Goal: Book appointment/travel/reservation

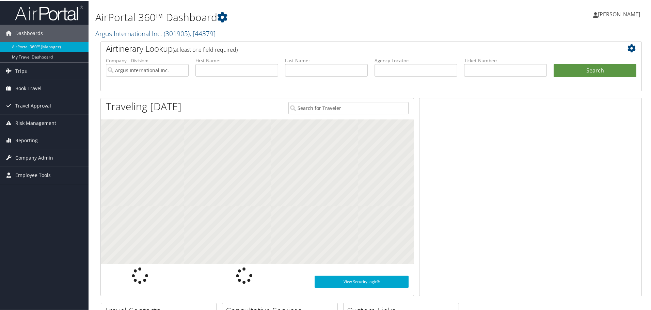
click at [27, 93] on span "Book Travel" at bounding box center [28, 87] width 26 height 17
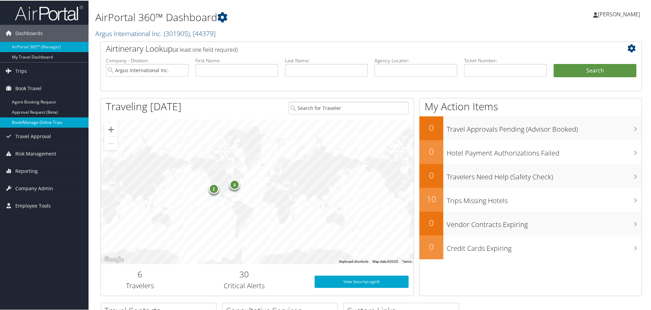
click at [21, 118] on link "Book/Manage Online Trips" at bounding box center [44, 122] width 89 height 10
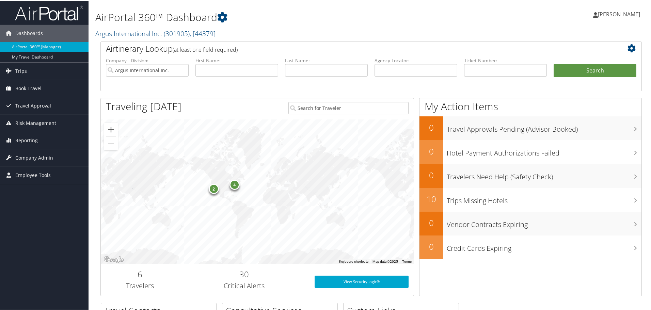
click at [29, 86] on span "Book Travel" at bounding box center [28, 87] width 26 height 17
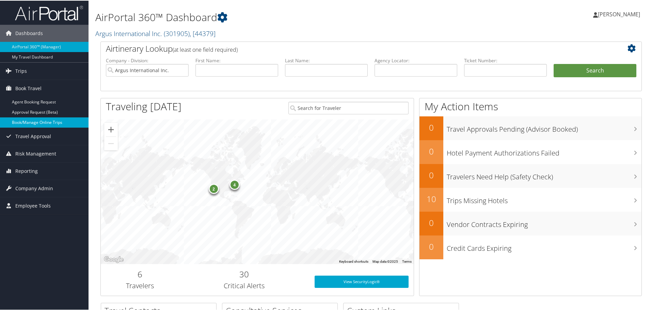
click at [31, 125] on link "Book/Manage Online Trips" at bounding box center [44, 122] width 89 height 10
